Goal: Task Accomplishment & Management: Manage account settings

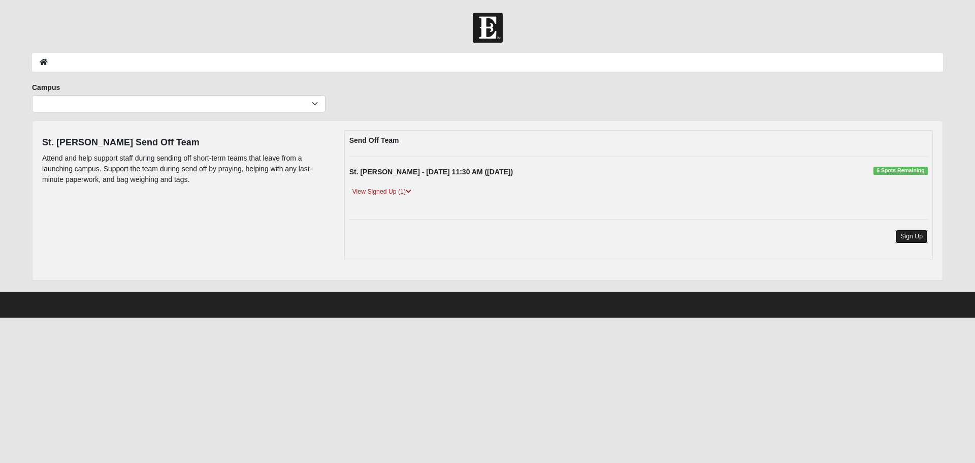
click at [904, 235] on link "Sign Up" at bounding box center [911, 237] width 33 height 14
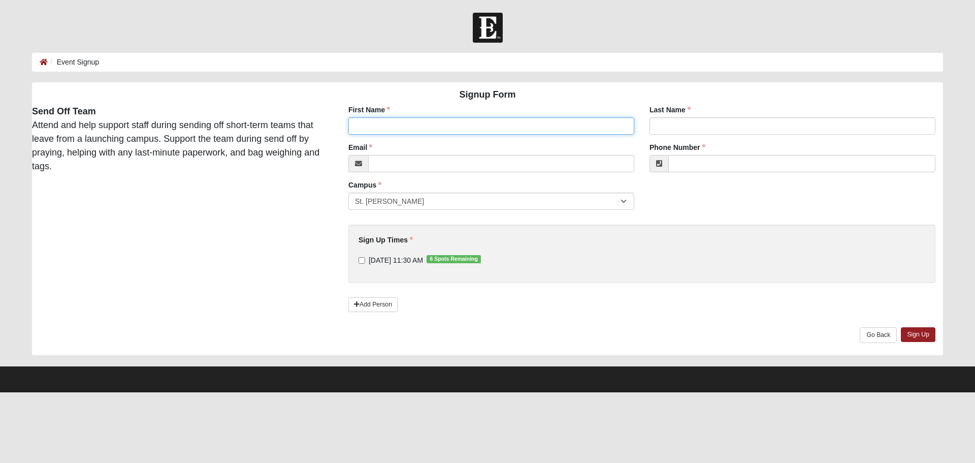
click at [361, 127] on input "First Name" at bounding box center [491, 125] width 286 height 17
type input "Debbie"
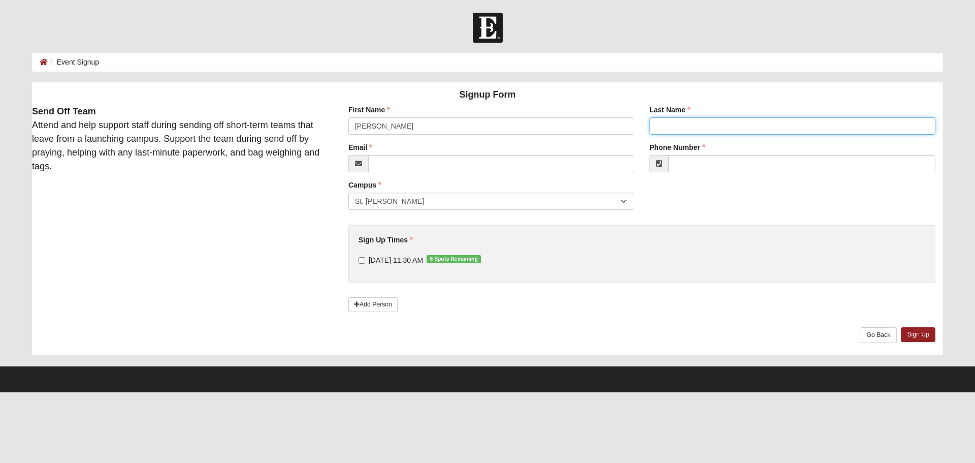
type input "Borland"
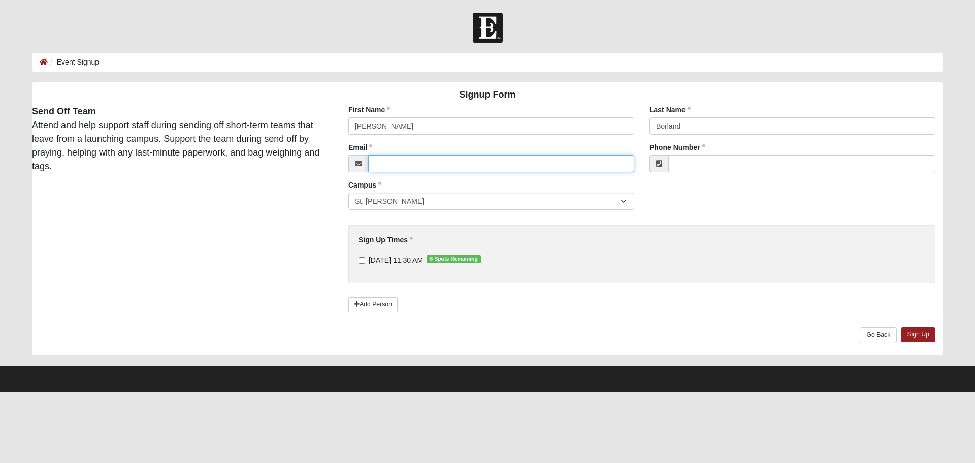
type input "onthebeach8516@yahoo.com"
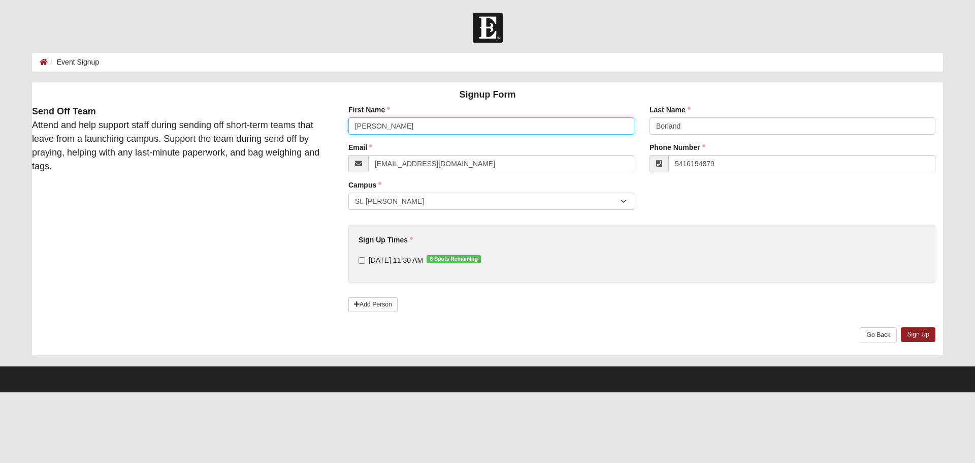
type input "(541) 619-4879"
click at [361, 260] on input "11/5/2025 11:30 AM 6 Spots Remaining" at bounding box center [362, 260] width 7 height 7
checkbox input "true"
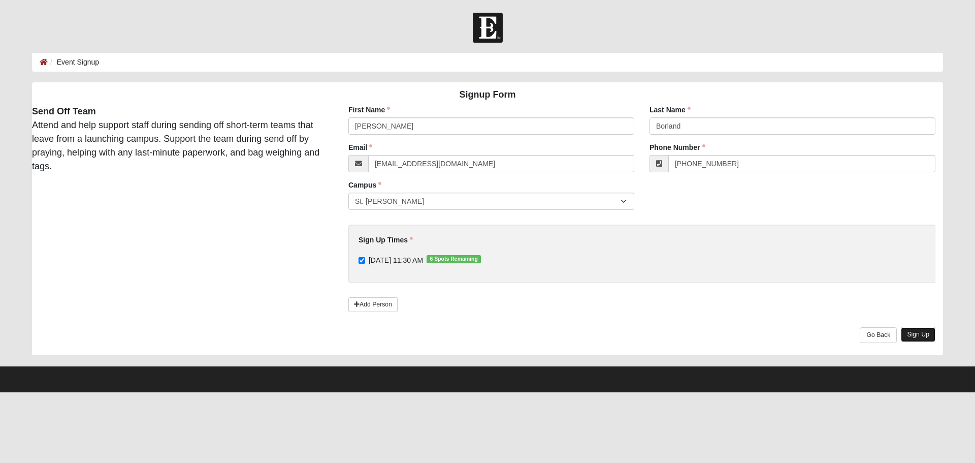
click at [925, 333] on link "Sign Up" at bounding box center [918, 334] width 35 height 15
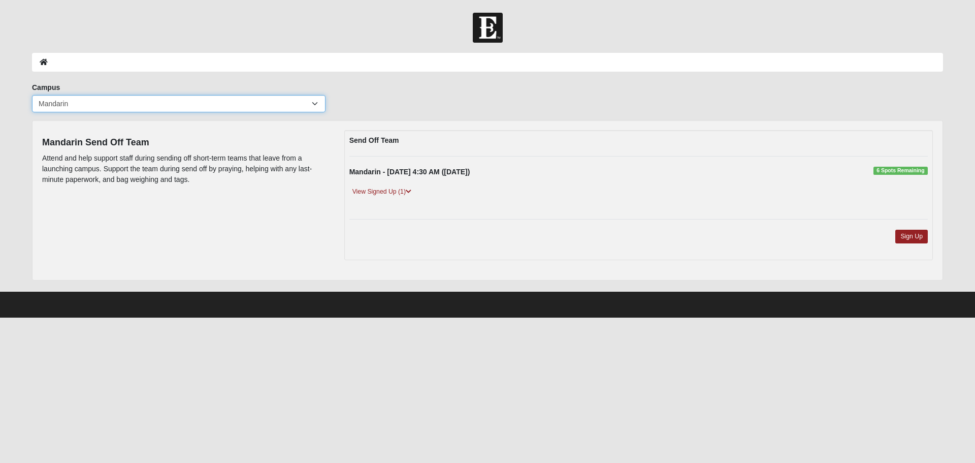
click at [243, 105] on select "[GEOGRAPHIC_DATA] [GEOGRAPHIC_DATA] (Coming Soon) Eleven22 Online [PERSON_NAME]…" at bounding box center [179, 103] width 294 height 17
select select "11"
click at [32, 95] on select "[GEOGRAPHIC_DATA] [GEOGRAPHIC_DATA] (Coming Soon) Eleven22 Online [PERSON_NAME]…" at bounding box center [179, 103] width 294 height 17
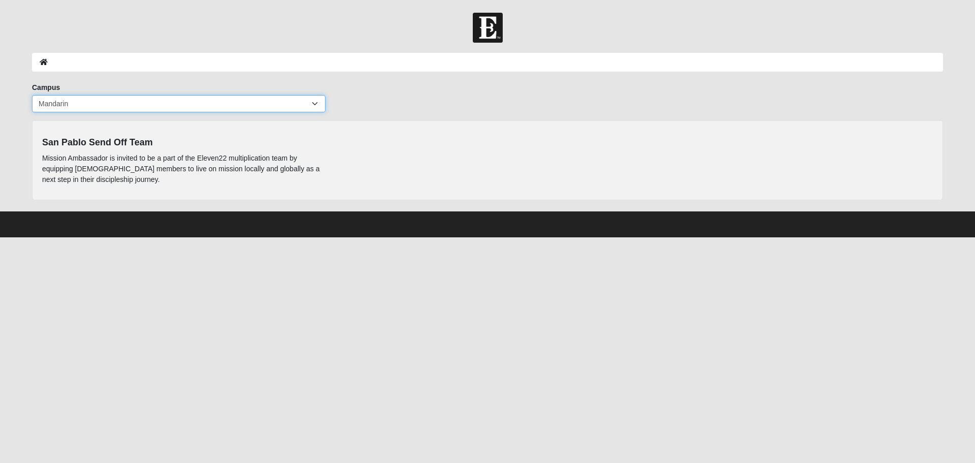
click at [311, 100] on select "[GEOGRAPHIC_DATA] [GEOGRAPHIC_DATA] (Coming Soon) Eleven22 Online [PERSON_NAME]…" at bounding box center [179, 103] width 294 height 17
select select "11"
click at [32, 95] on select "[GEOGRAPHIC_DATA] [GEOGRAPHIC_DATA] (Coming Soon) Eleven22 Online [PERSON_NAME]…" at bounding box center [179, 103] width 294 height 17
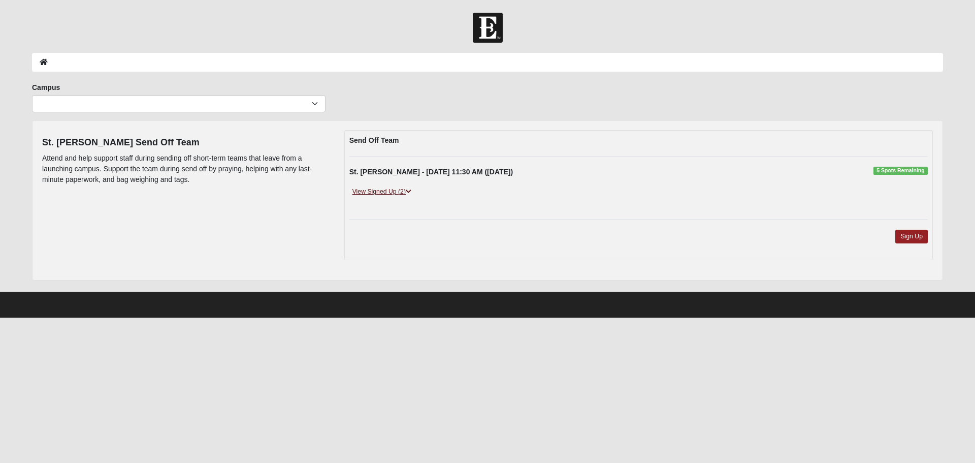
click at [411, 191] on icon at bounding box center [409, 191] width 6 height 6
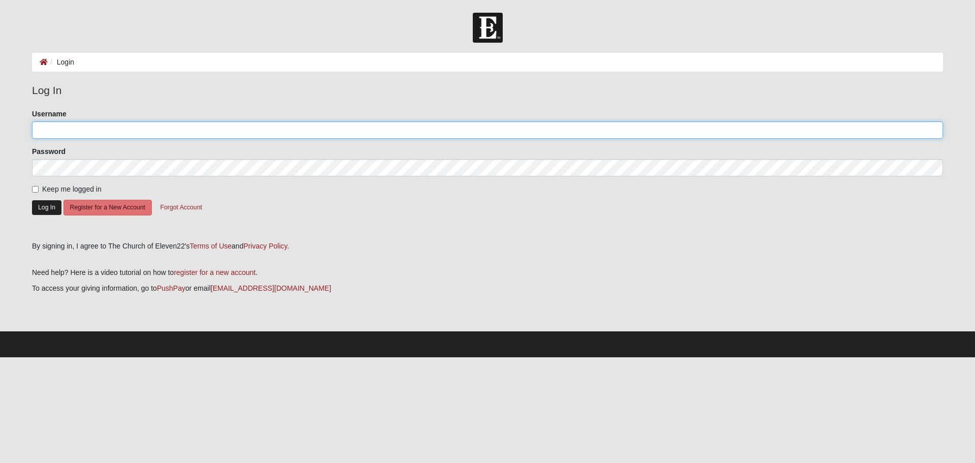
type input "DBorland"
click at [45, 207] on button "Log In" at bounding box center [46, 207] width 29 height 15
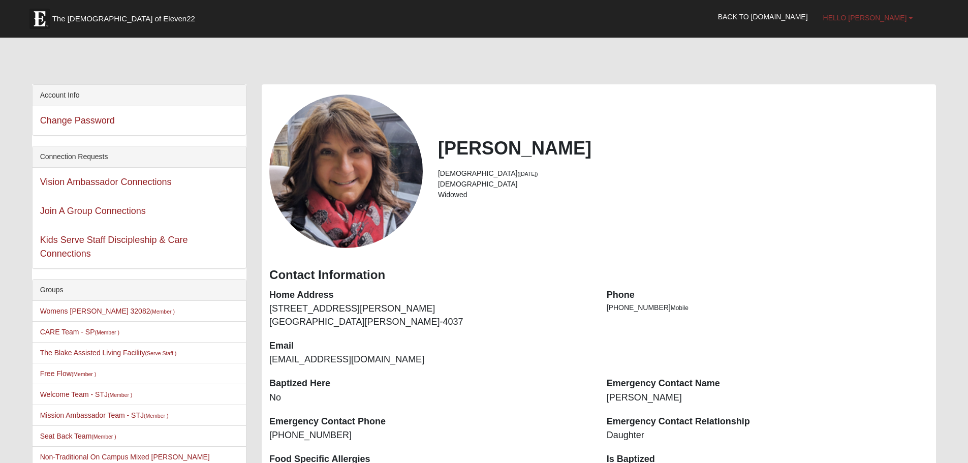
click at [906, 17] on span "Hello [PERSON_NAME]" at bounding box center [865, 18] width 84 height 8
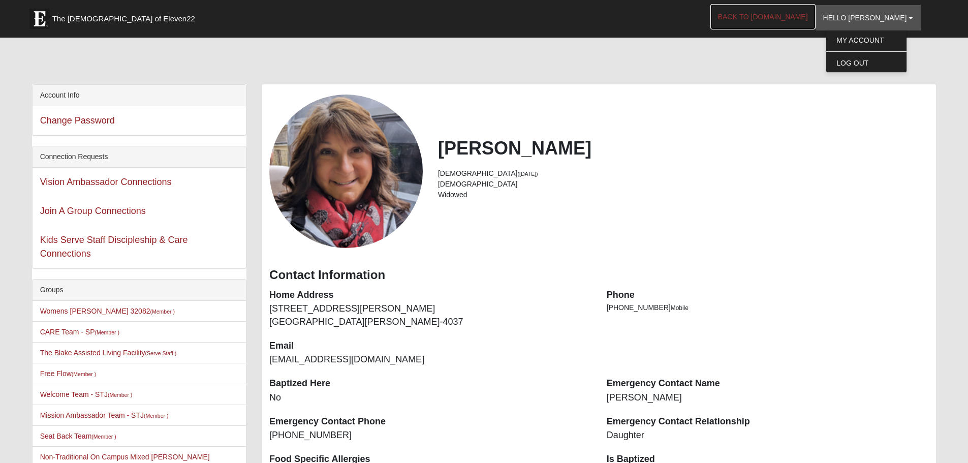
click at [791, 16] on link "Back to [DOMAIN_NAME]" at bounding box center [762, 16] width 105 height 25
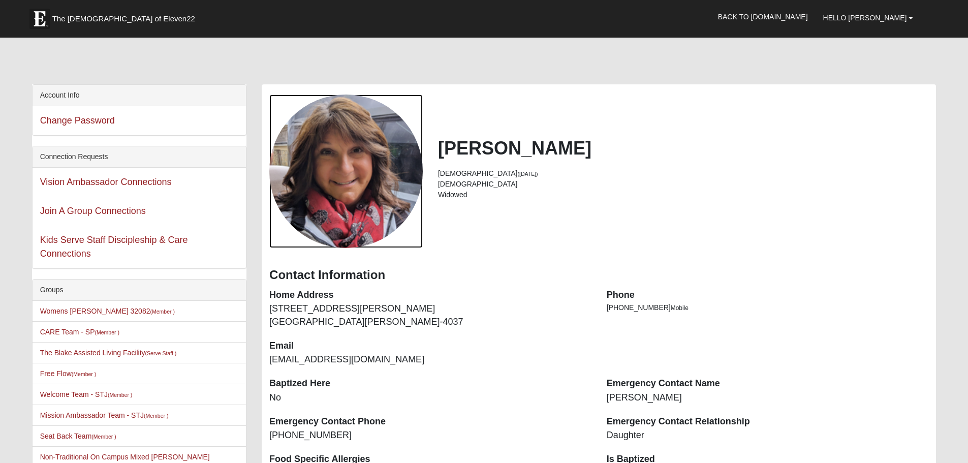
click at [338, 179] on div "View Fullsize Photo" at bounding box center [345, 170] width 153 height 153
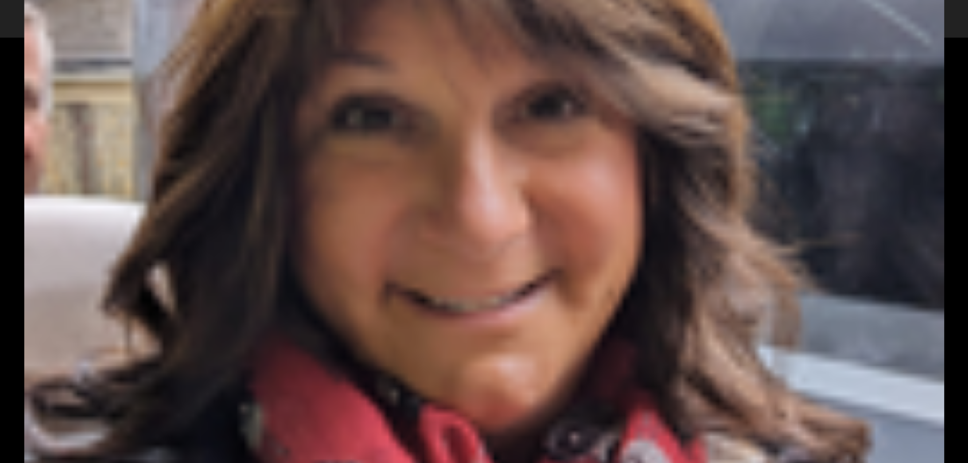
click at [341, 174] on div "View Fullsize Photo" at bounding box center [483, 231] width 919 height 919
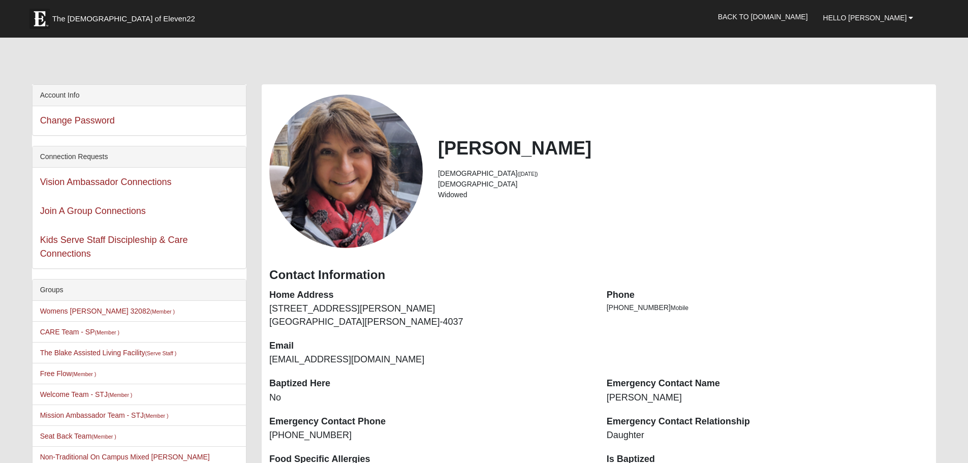
drag, startPoint x: 346, startPoint y: 158, endPoint x: 566, endPoint y: 225, distance: 230.3
click at [566, 225] on div "Debbie Borland 58 years old (12/3/1966) Female Widowed" at bounding box center [599, 170] width 674 height 153
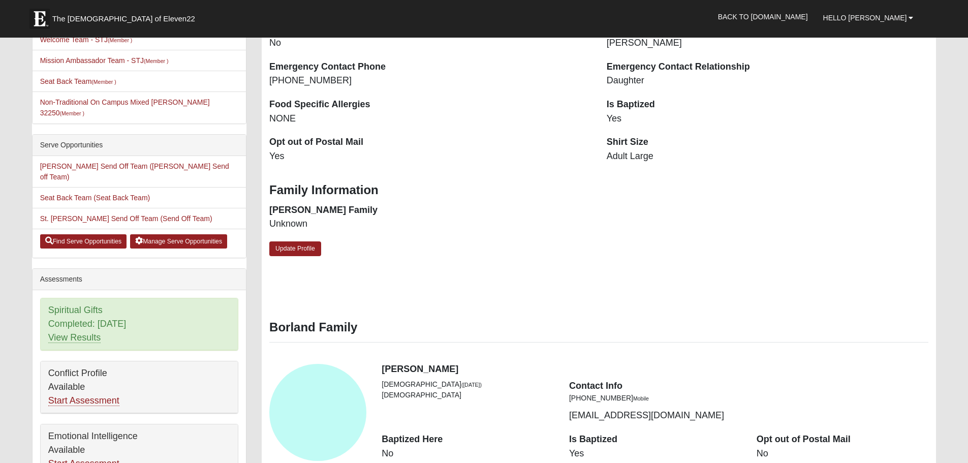
scroll to position [356, 0]
click at [302, 247] on link "Update Profile" at bounding box center [295, 247] width 52 height 15
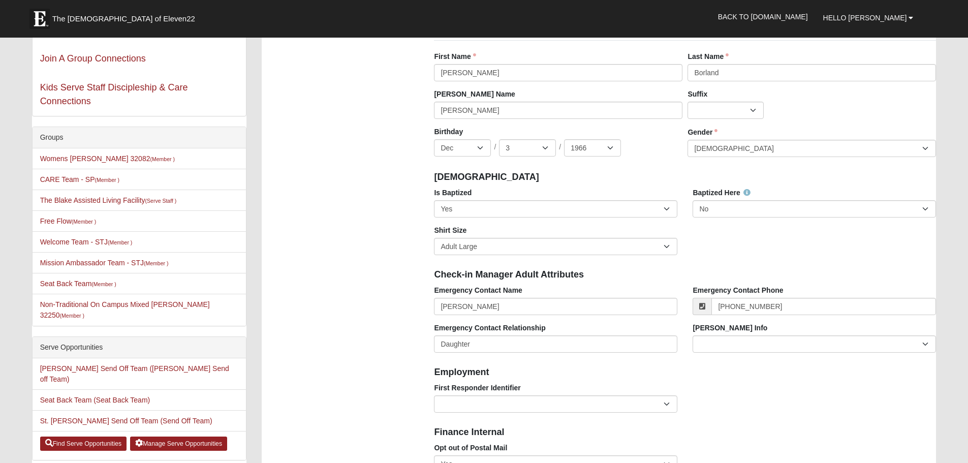
scroll to position [0, 0]
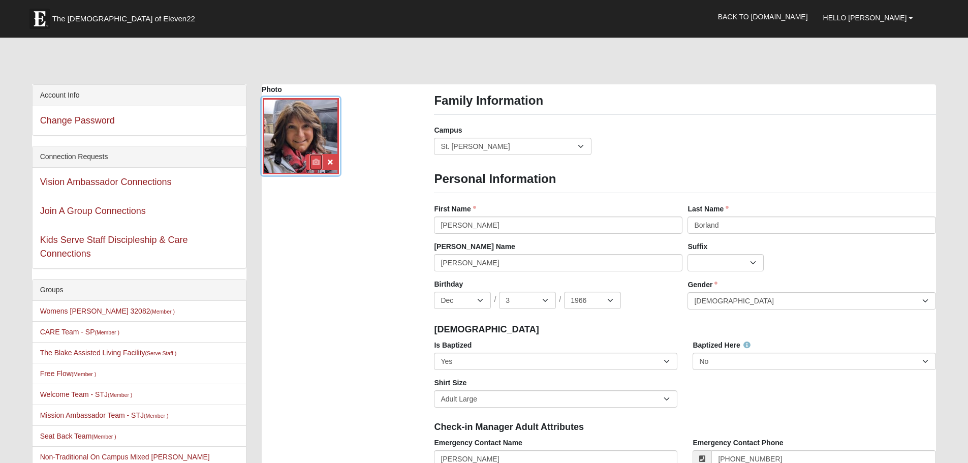
click at [313, 163] on icon at bounding box center [315, 161] width 7 height 7
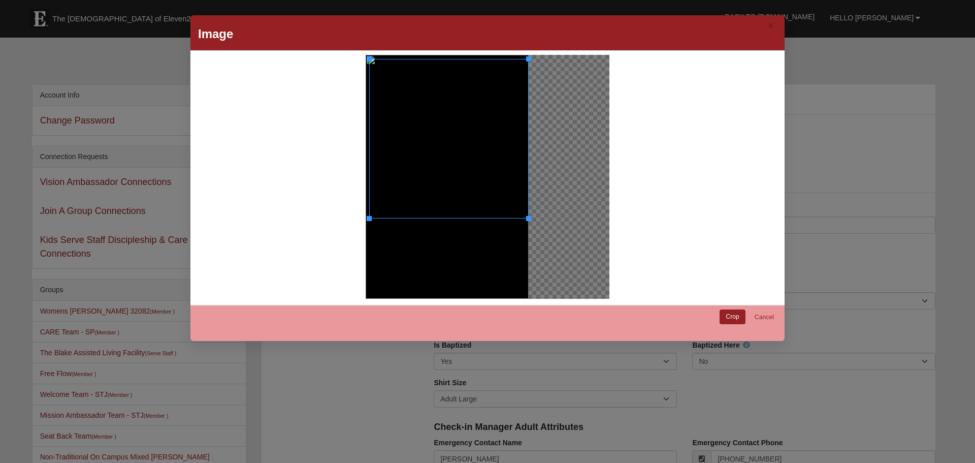
drag, startPoint x: 363, startPoint y: 55, endPoint x: 365, endPoint y: 89, distance: 34.1
click at [369, 89] on div at bounding box center [448, 138] width 159 height 159
click at [392, 218] on div at bounding box center [448, 219] width 159 height 4
drag, startPoint x: 392, startPoint y: 218, endPoint x: 393, endPoint y: 245, distance: 26.4
click at [393, 245] on div at bounding box center [447, 177] width 163 height 244
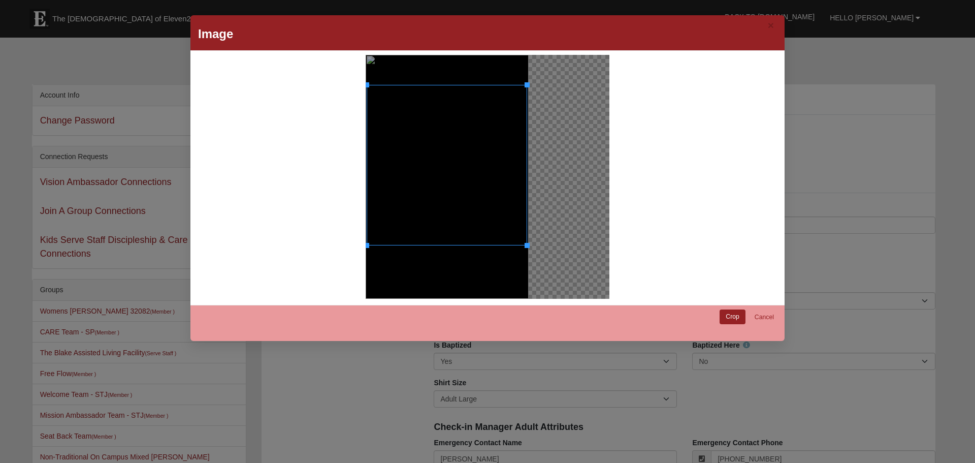
drag, startPoint x: 384, startPoint y: 194, endPoint x: 383, endPoint y: 220, distance: 25.9
click at [383, 220] on div at bounding box center [447, 165] width 161 height 161
click at [733, 318] on link "Crop" at bounding box center [733, 316] width 26 height 15
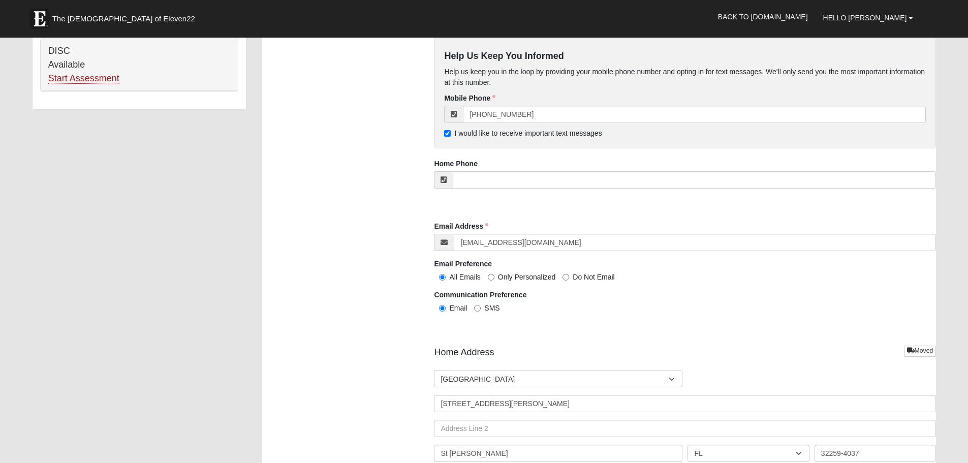
scroll to position [1067, 0]
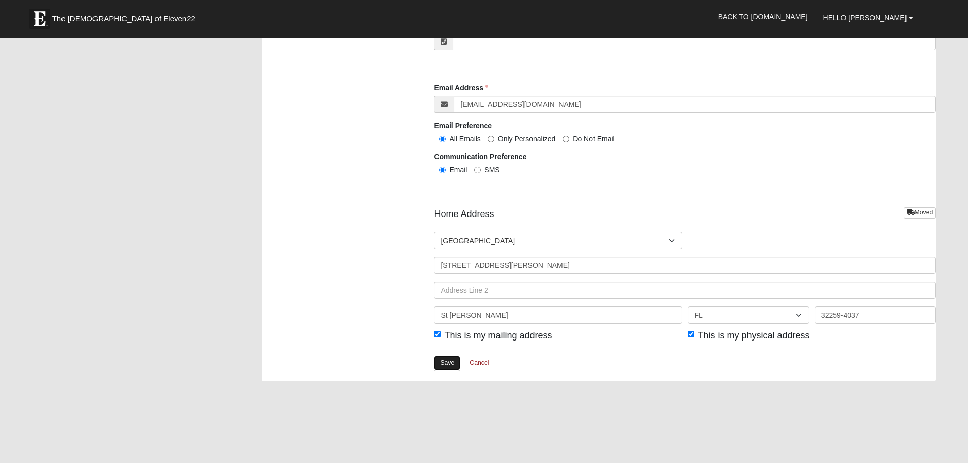
click at [450, 361] on link "Save" at bounding box center [447, 363] width 26 height 15
